Goal: Task Accomplishment & Management: Manage account settings

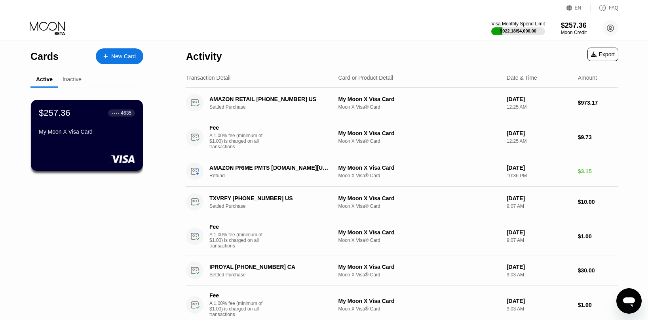
click at [414, 35] on div "Visa Monthly Spend Limit $922.18 / $4,000.00 $257.36 Moon Credit Brittany Tomas…" at bounding box center [324, 28] width 648 height 24
click at [67, 78] on div "Inactive" at bounding box center [72, 79] width 19 height 6
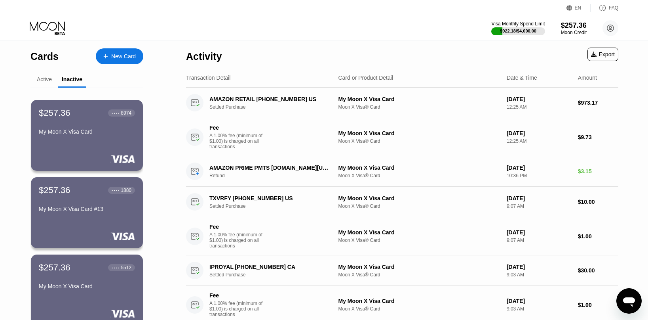
click at [43, 79] on div "Active" at bounding box center [44, 79] width 15 height 6
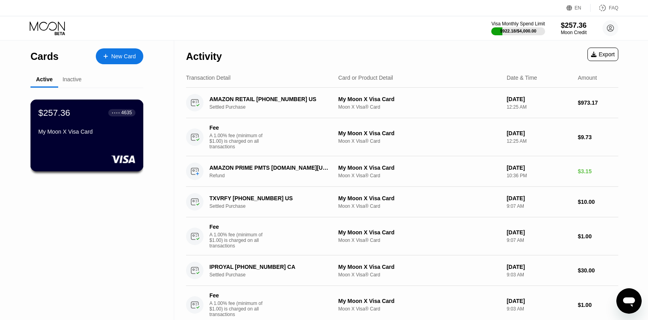
click at [114, 137] on div "My Moon X Visa Card" at bounding box center [86, 133] width 97 height 10
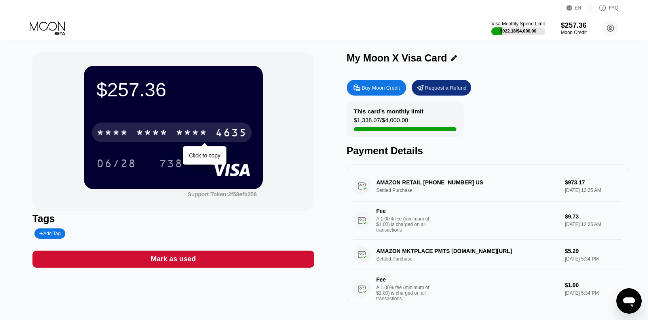
click at [224, 135] on div "4635" at bounding box center [231, 133] width 32 height 13
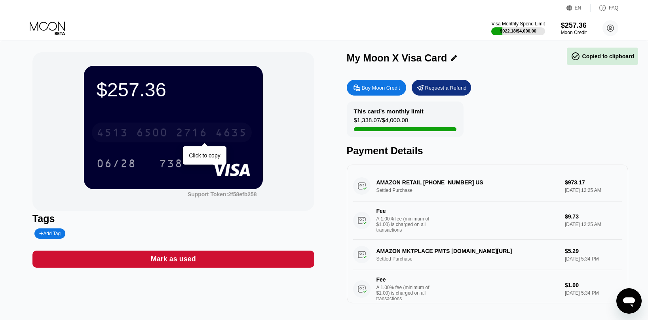
click at [224, 135] on div "4635" at bounding box center [231, 133] width 32 height 13
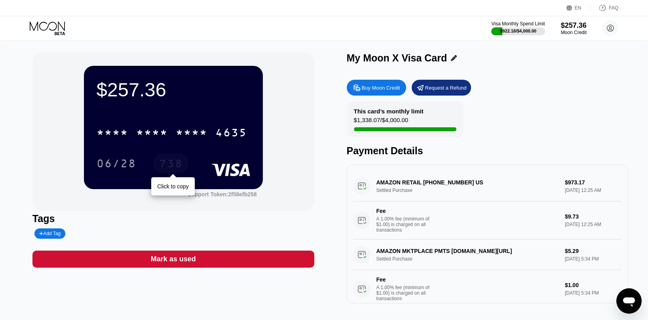
click at [171, 163] on div "738" at bounding box center [171, 164] width 24 height 13
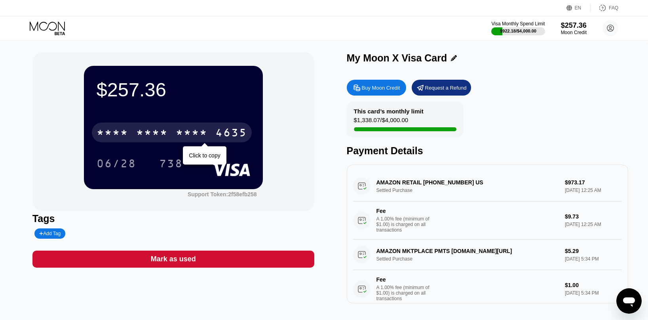
click at [223, 133] on div "4635" at bounding box center [231, 133] width 32 height 13
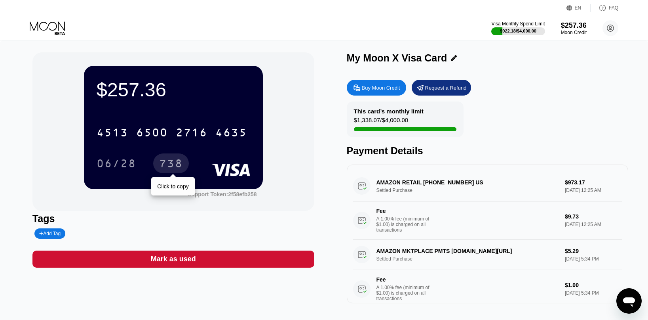
click at [165, 164] on div "738" at bounding box center [171, 164] width 24 height 13
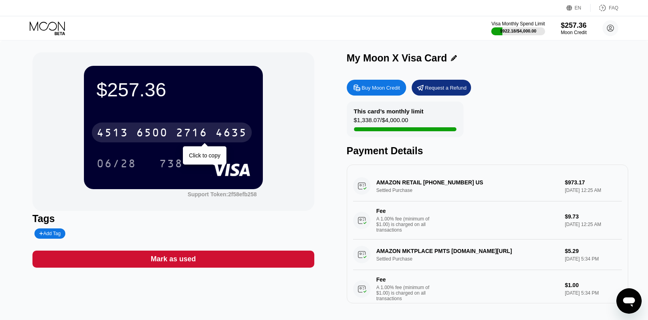
click at [226, 134] on div "4635" at bounding box center [231, 133] width 32 height 13
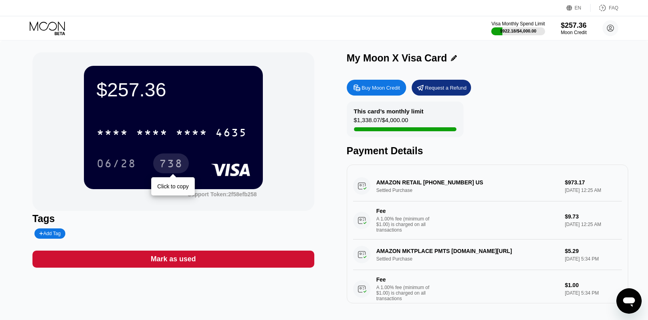
click at [177, 162] on div "738" at bounding box center [171, 164] width 24 height 13
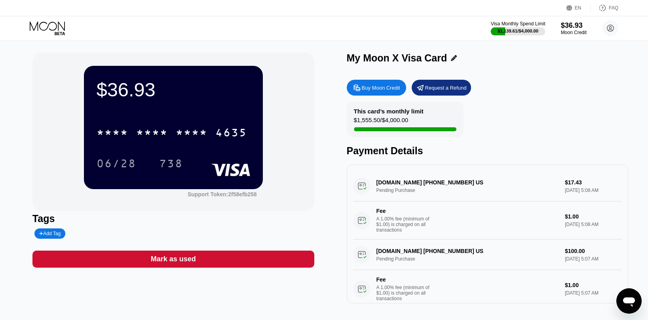
click at [533, 34] on div at bounding box center [518, 31] width 55 height 8
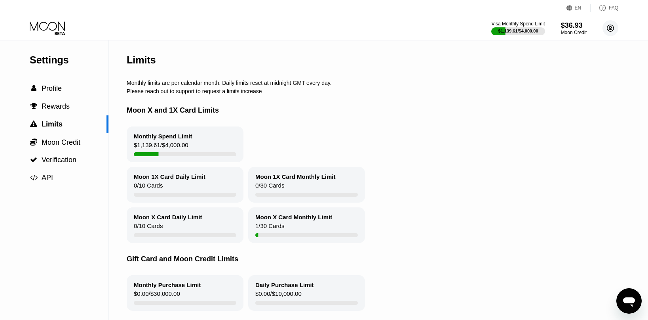
click at [613, 23] on circle at bounding box center [611, 28] width 16 height 16
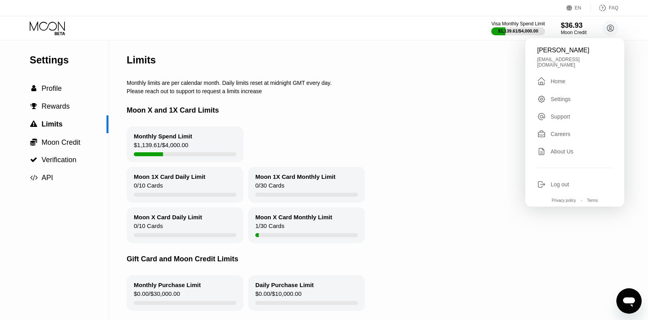
click at [558, 78] on div "Home" at bounding box center [558, 81] width 15 height 6
